Goal: Task Accomplishment & Management: Use online tool/utility

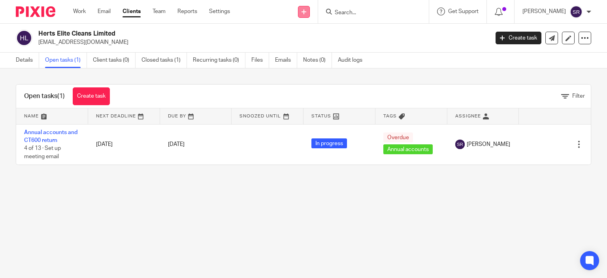
click at [306, 12] on icon at bounding box center [304, 11] width 5 height 5
click at [321, 70] on link "Request signature" at bounding box center [319, 71] width 55 height 11
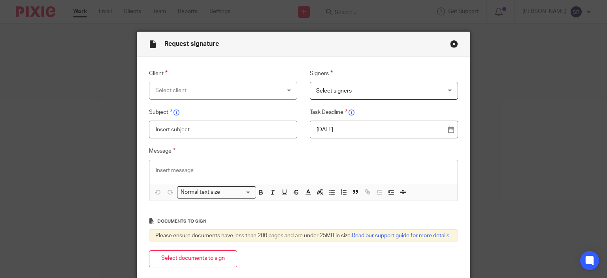
click at [283, 91] on div "Select client" at bounding box center [223, 91] width 149 height 18
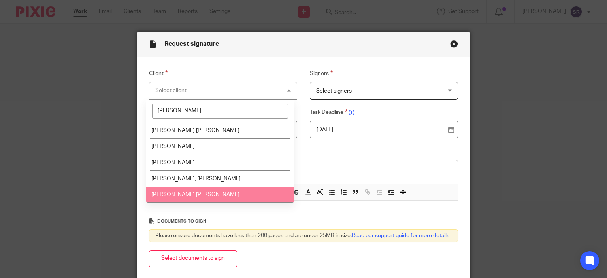
type input "MARTIN"
click at [210, 195] on li "Martin Peter Jackson" at bounding box center [220, 195] width 148 height 16
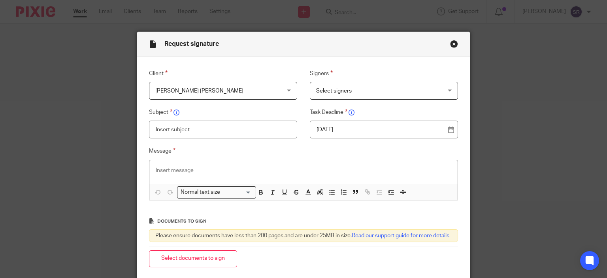
click at [349, 90] on span "Select signers" at bounding box center [372, 90] width 113 height 17
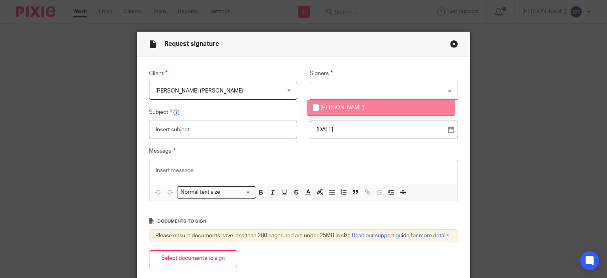
click at [342, 106] on span "[PERSON_NAME]" at bounding box center [342, 108] width 43 height 6
checkbox input "true"
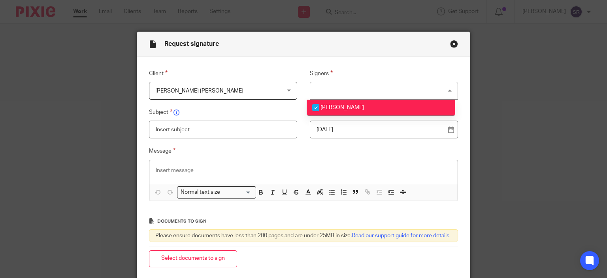
click at [279, 130] on input "text" at bounding box center [223, 130] width 149 height 18
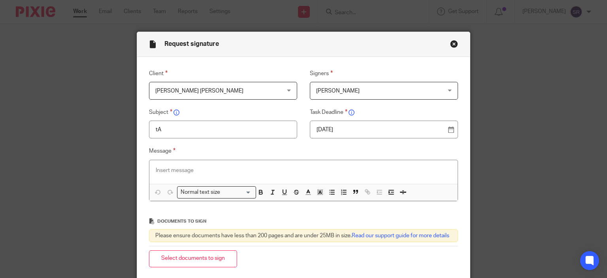
type input "t"
type input "Tax return YE 2025"
click at [253, 170] on p at bounding box center [304, 170] width 296 height 8
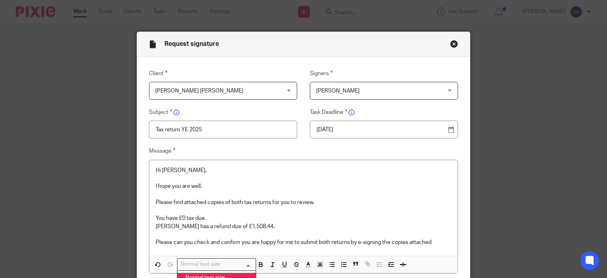
click at [221, 261] on input "Search for option" at bounding box center [214, 264] width 73 height 8
click at [435, 244] on p "Please can you check and confirm you are happy for me to submit both returns by…" at bounding box center [304, 242] width 296 height 8
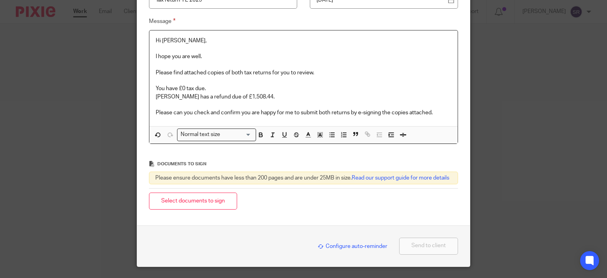
scroll to position [131, 0]
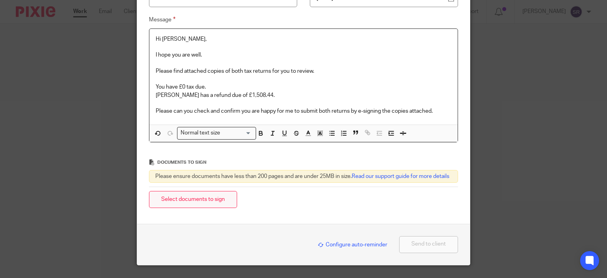
click at [224, 207] on button "Select documents to sign" at bounding box center [193, 199] width 88 height 17
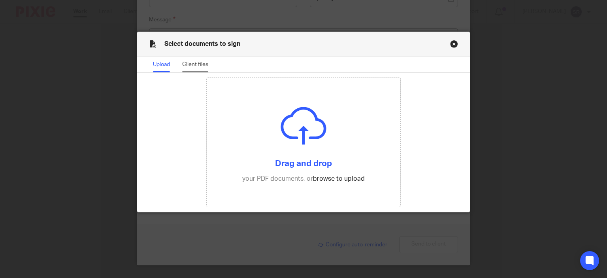
click at [206, 61] on div "Client files" at bounding box center [198, 64] width 32 height 15
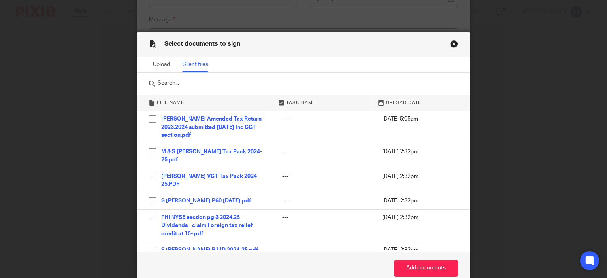
click at [450, 45] on button "Close modal" at bounding box center [454, 44] width 8 height 8
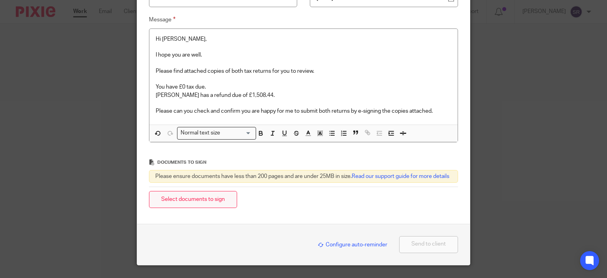
click at [171, 204] on button "Select documents to sign" at bounding box center [193, 199] width 88 height 17
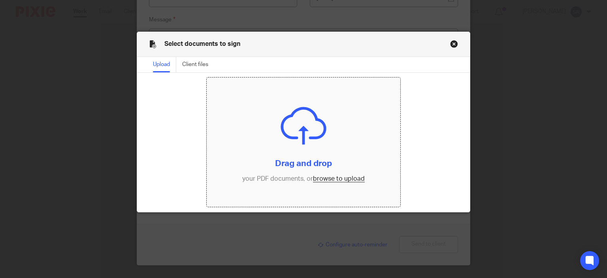
click at [337, 181] on input "file" at bounding box center [304, 141] width 194 height 129
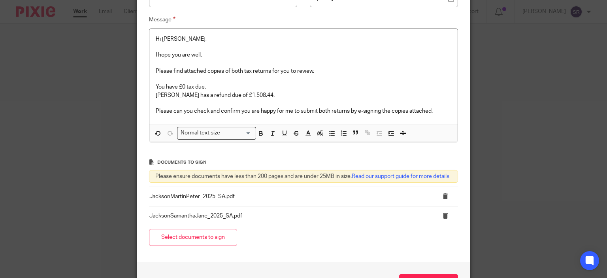
scroll to position [195, 0]
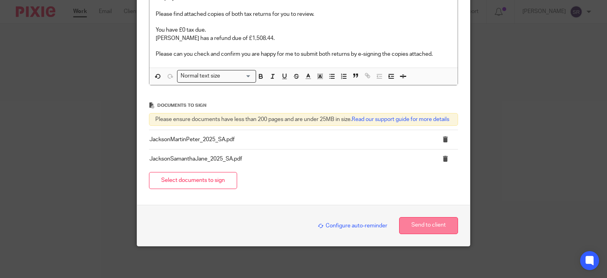
click at [416, 222] on button "Send to client" at bounding box center [428, 225] width 59 height 17
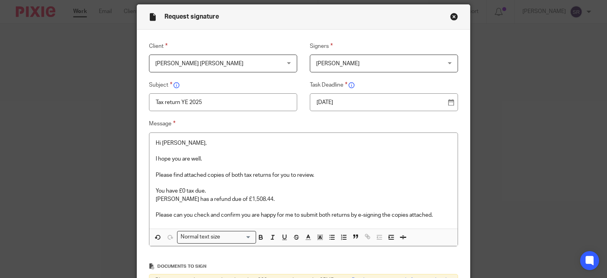
scroll to position [17, 0]
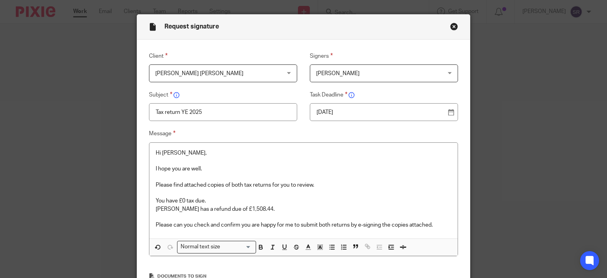
click at [400, 46] on div "Client Martin Peter Jackson Martin Peter Jackson 512 Consultants Limited Ali, M…" at bounding box center [303, 208] width 333 height 336
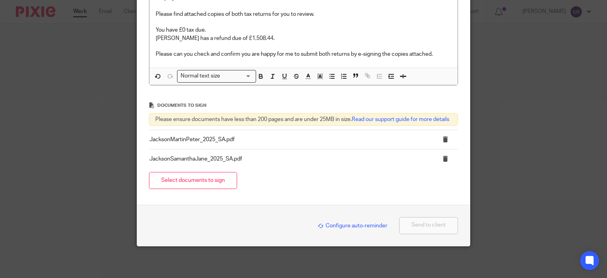
scroll to position [195, 0]
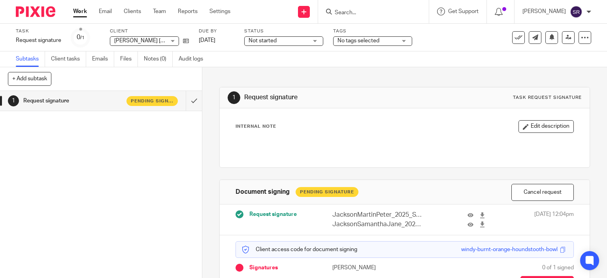
scroll to position [55, 0]
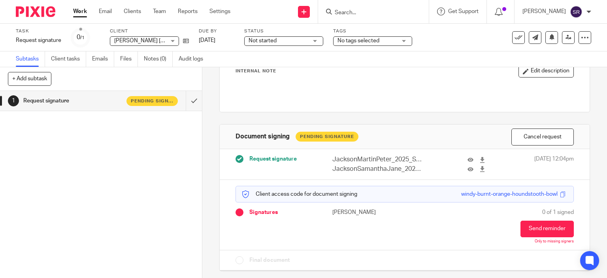
click at [548, 195] on div "windy-burnt-orange-houndstooth-bowl" at bounding box center [514, 194] width 106 height 8
click at [560, 194] on span at bounding box center [563, 194] width 6 height 6
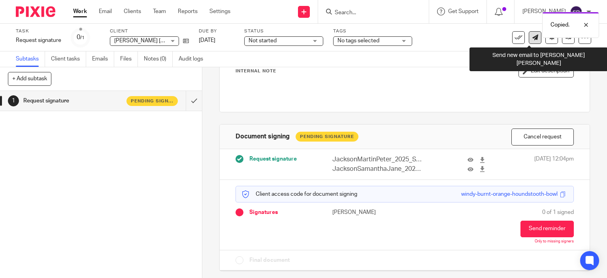
click at [533, 39] on icon at bounding box center [536, 37] width 6 height 6
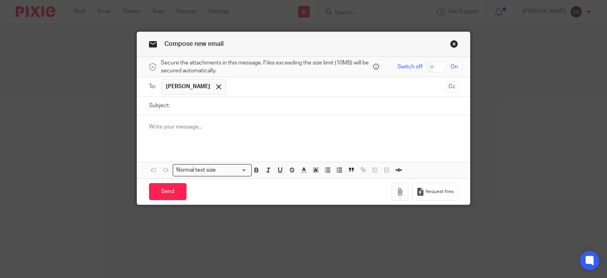
click at [174, 102] on input "Subject:" at bounding box center [316, 106] width 285 height 18
type input "Access code"
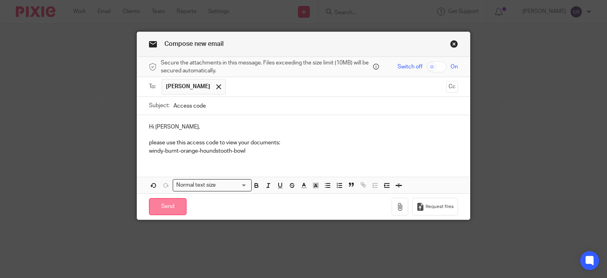
click at [180, 200] on input "Send" at bounding box center [168, 206] width 38 height 17
